Goal: Use online tool/utility: Use online tool/utility

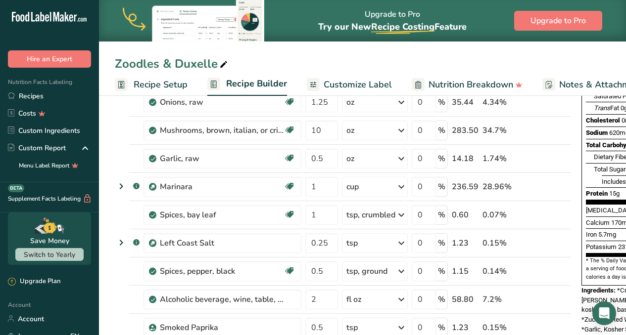
scroll to position [216, 0]
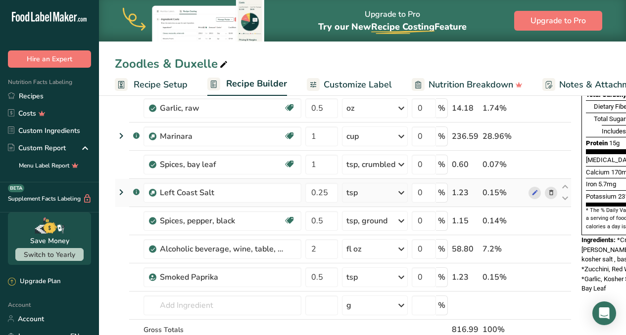
click at [553, 194] on icon at bounding box center [551, 193] width 7 height 10
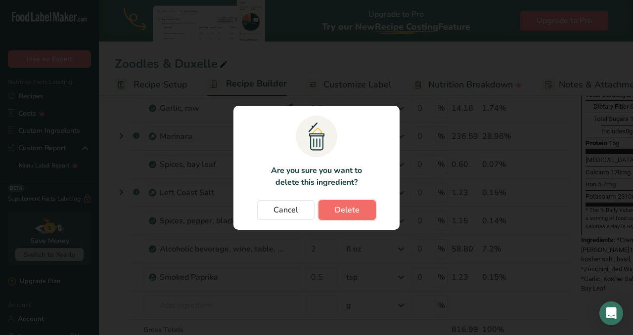
click at [346, 211] on span "Delete" at bounding box center [347, 210] width 25 height 12
type input "0.5"
type input "2"
type input "0.5"
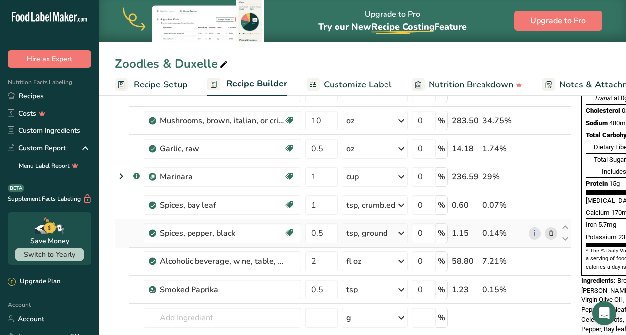
scroll to position [0, 0]
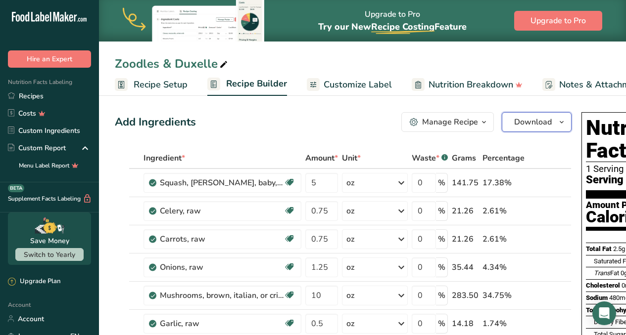
click at [519, 120] on span "Download" at bounding box center [533, 122] width 38 height 12
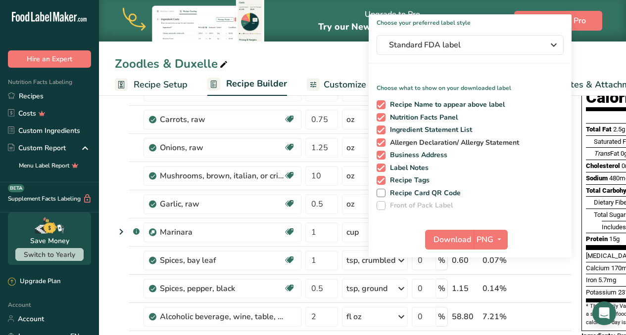
scroll to position [185, 0]
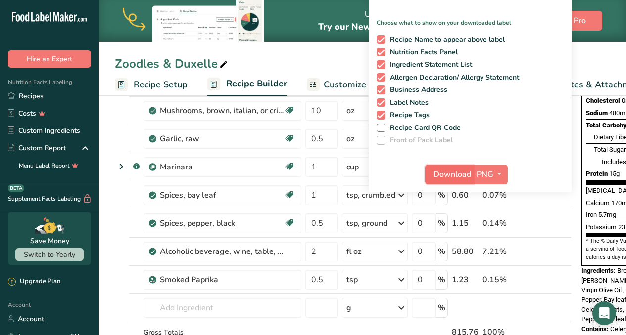
click at [456, 176] on span "Download" at bounding box center [452, 175] width 38 height 12
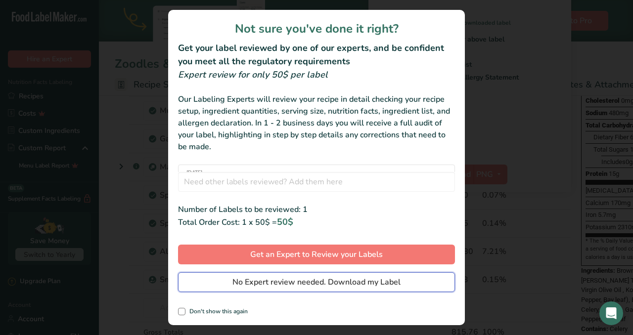
click at [385, 284] on span "No Expert review needed. Download my Label" at bounding box center [317, 283] width 168 height 12
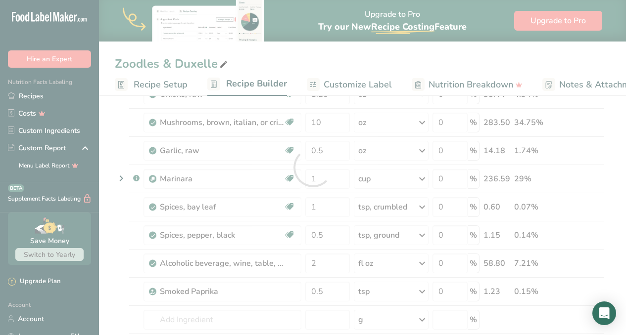
scroll to position [0, 0]
